Goal: Navigation & Orientation: Find specific page/section

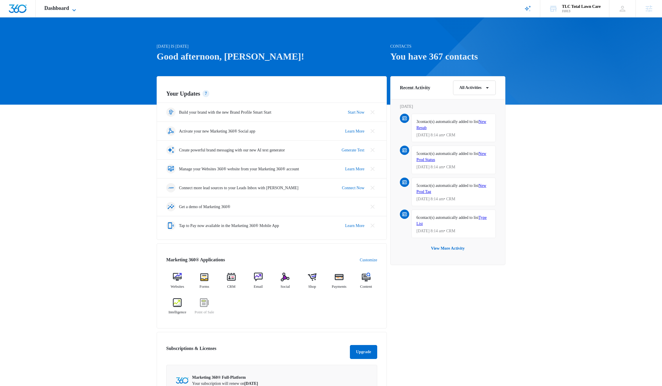
click at [59, 10] on span "Dashboard" at bounding box center [56, 8] width 25 height 6
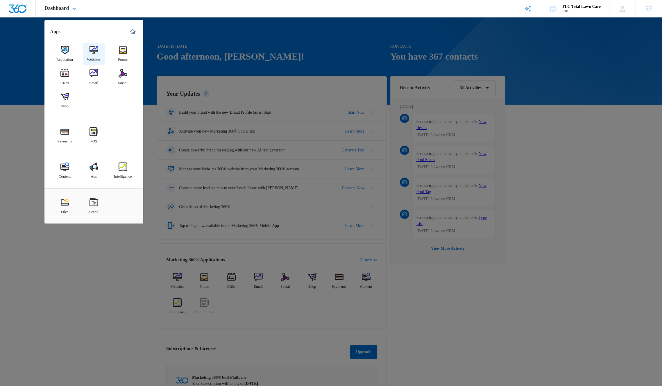
click at [93, 51] on img at bounding box center [94, 50] width 9 height 9
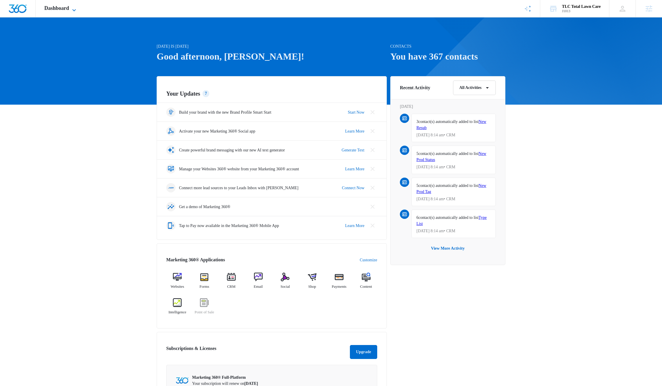
click at [77, 11] on icon at bounding box center [74, 10] width 7 height 7
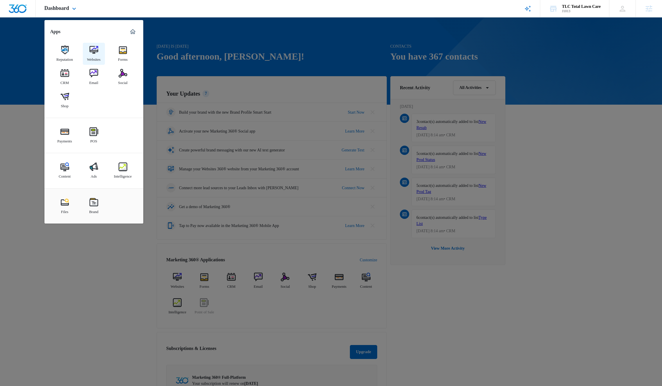
click at [98, 50] on img at bounding box center [94, 50] width 9 height 9
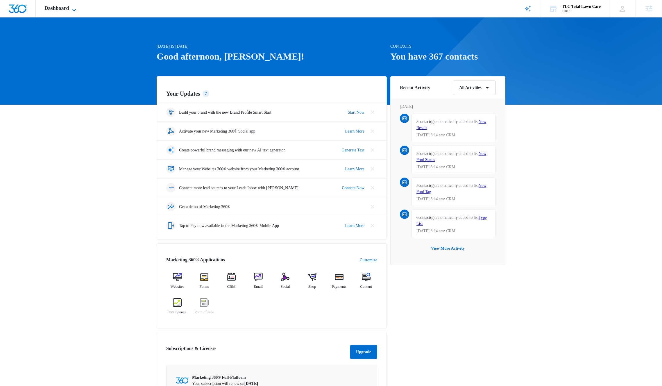
click at [61, 10] on span "Dashboard" at bounding box center [56, 8] width 25 height 6
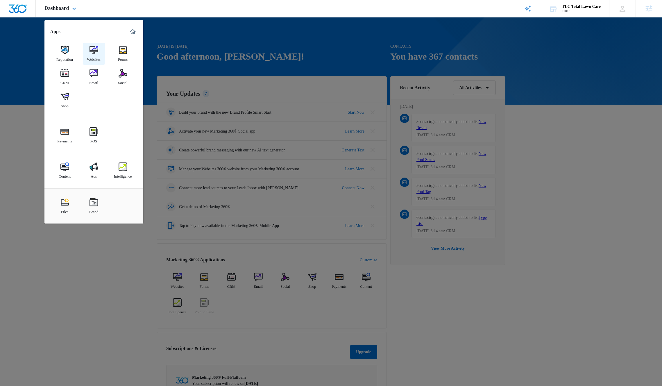
click at [98, 51] on img at bounding box center [94, 50] width 9 height 9
